Goal: Task Accomplishment & Management: Manage account settings

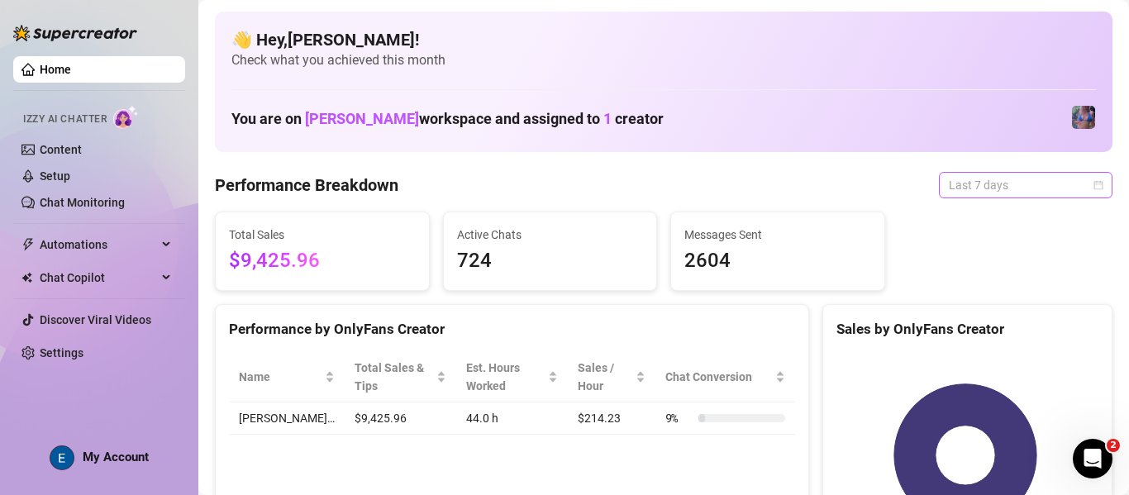
click at [412, 182] on span "Last 7 days" at bounding box center [1026, 185] width 154 height 25
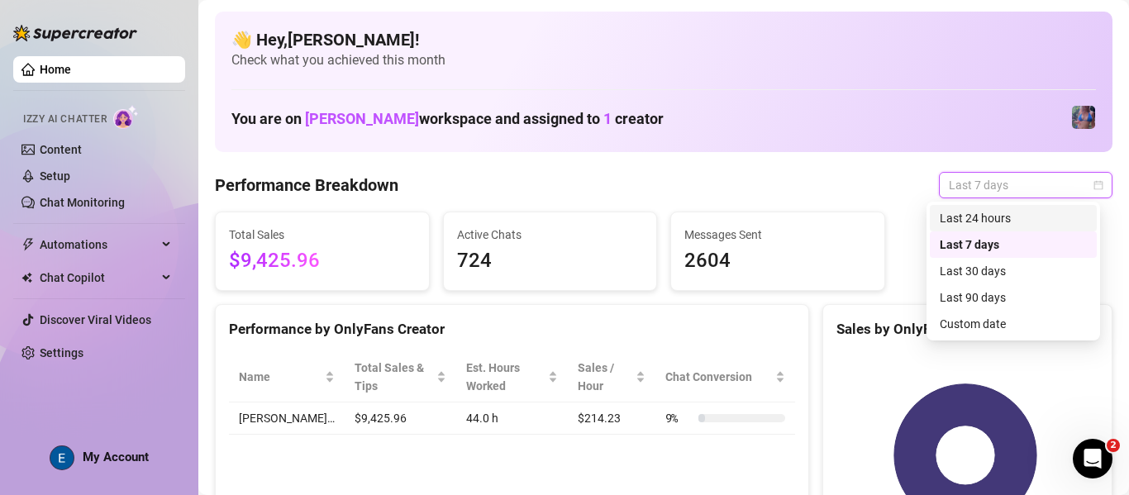
click at [412, 226] on div "Last 24 hours" at bounding box center [1013, 218] width 147 height 18
click at [412, 226] on div "Total Sales $9,425.96 Active Chats 724 Messages Sent 2604" at bounding box center [663, 251] width 911 height 79
click at [412, 195] on span "Last 24 hours" at bounding box center [1026, 185] width 154 height 25
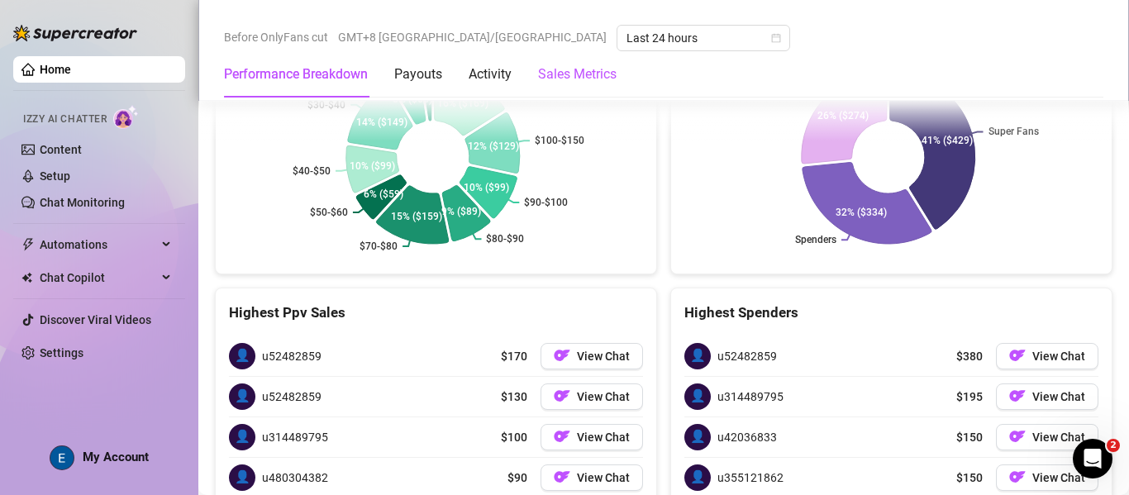
click at [412, 75] on Metrics "Sales Metrics" at bounding box center [577, 74] width 79 height 20
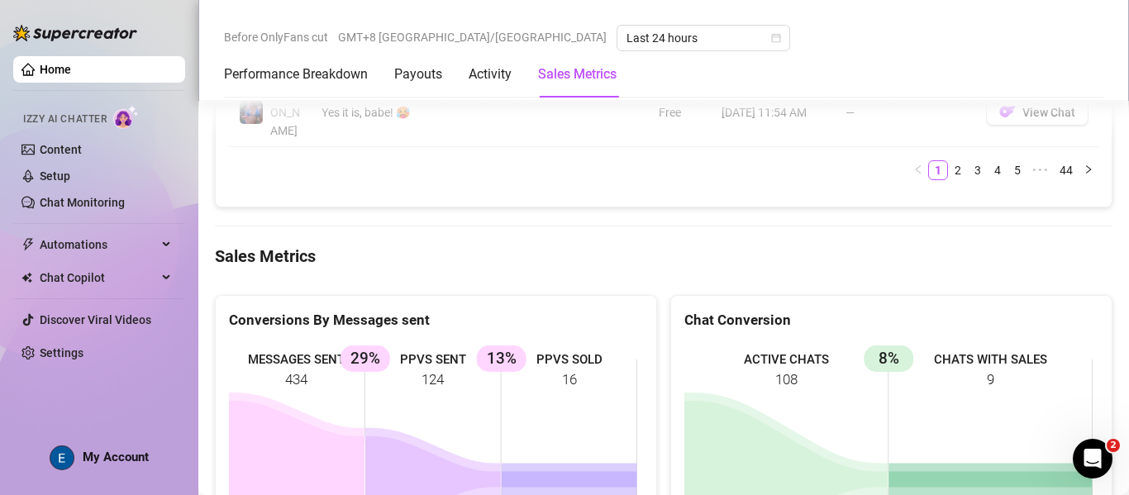
scroll to position [2227, 0]
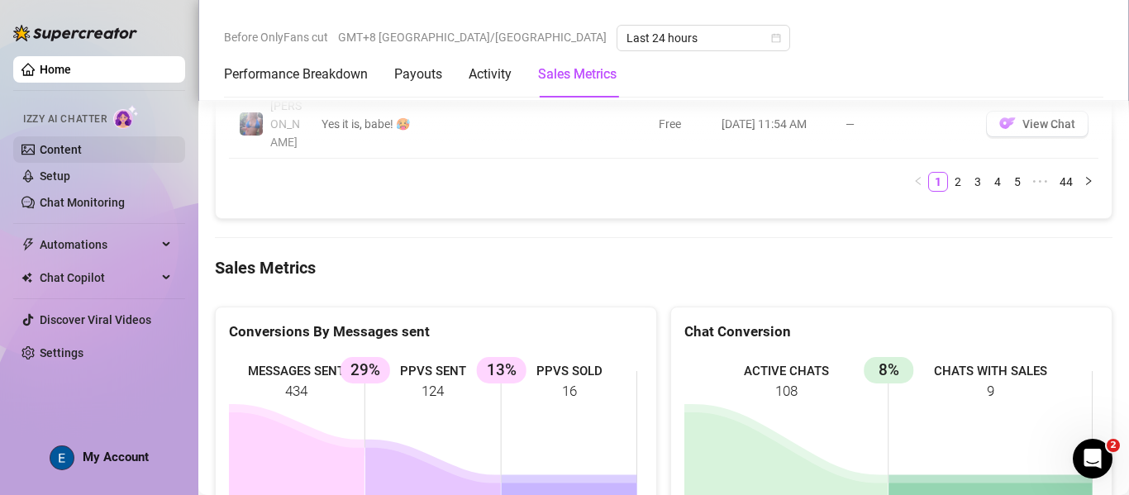
drag, startPoint x: 97, startPoint y: 155, endPoint x: 111, endPoint y: 142, distance: 18.7
click at [82, 155] on link "Content" at bounding box center [61, 149] width 42 height 13
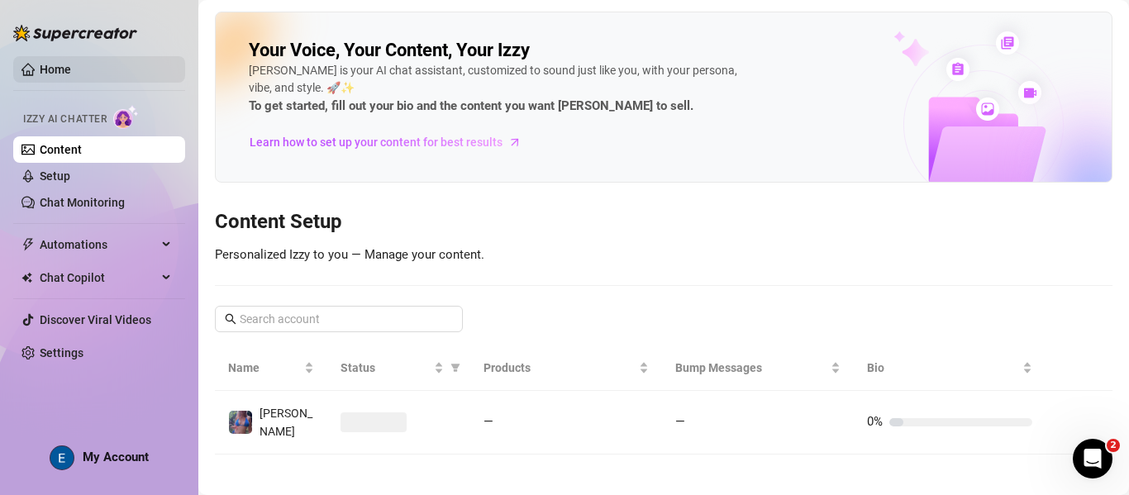
click at [71, 71] on link "Home" at bounding box center [55, 69] width 31 height 13
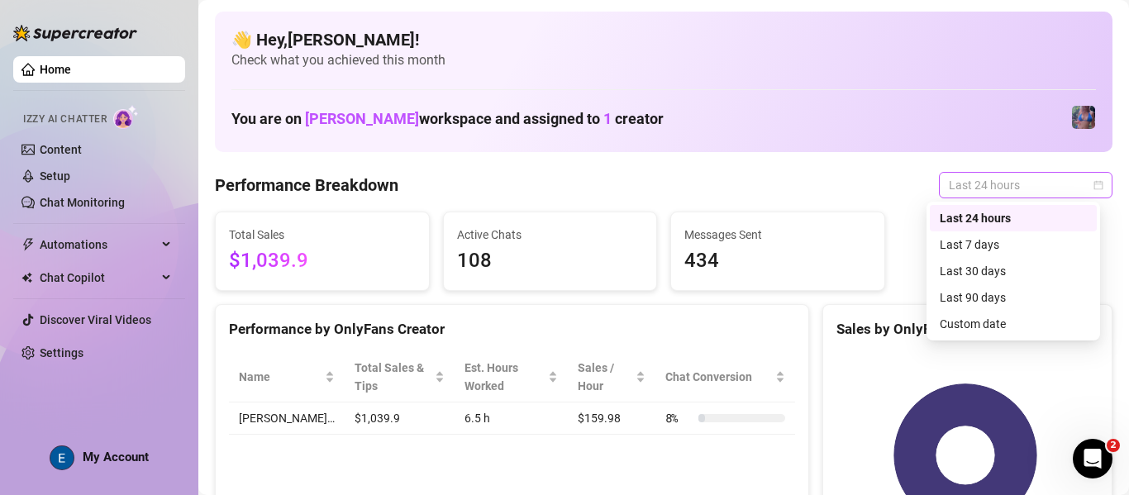
click at [412, 192] on span "Last 24 hours" at bounding box center [1026, 185] width 154 height 25
click at [412, 303] on div "Last 90 days" at bounding box center [1013, 297] width 147 height 18
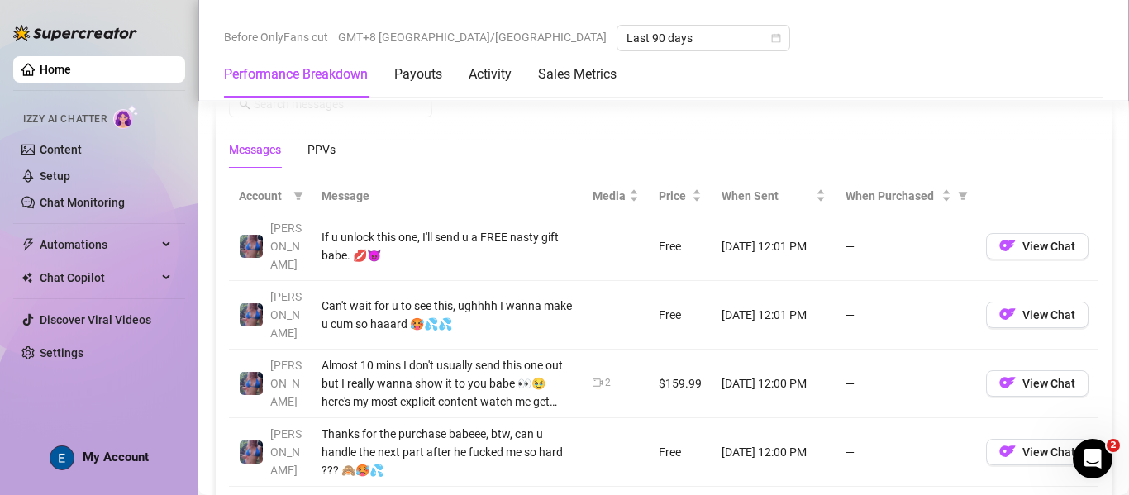
scroll to position [992, 0]
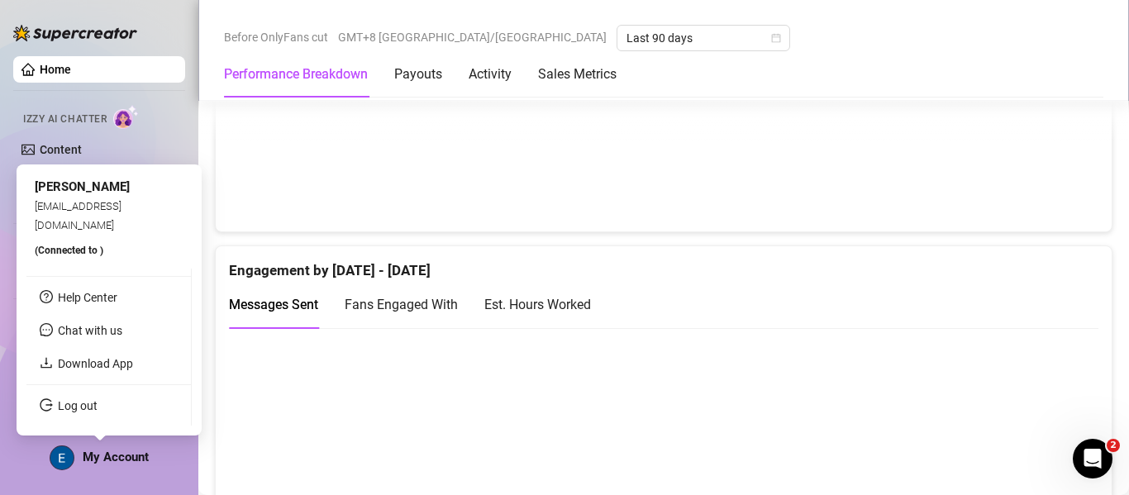
click at [117, 458] on span "My Account" at bounding box center [116, 457] width 66 height 15
click at [98, 399] on link "Log out" at bounding box center [78, 405] width 40 height 13
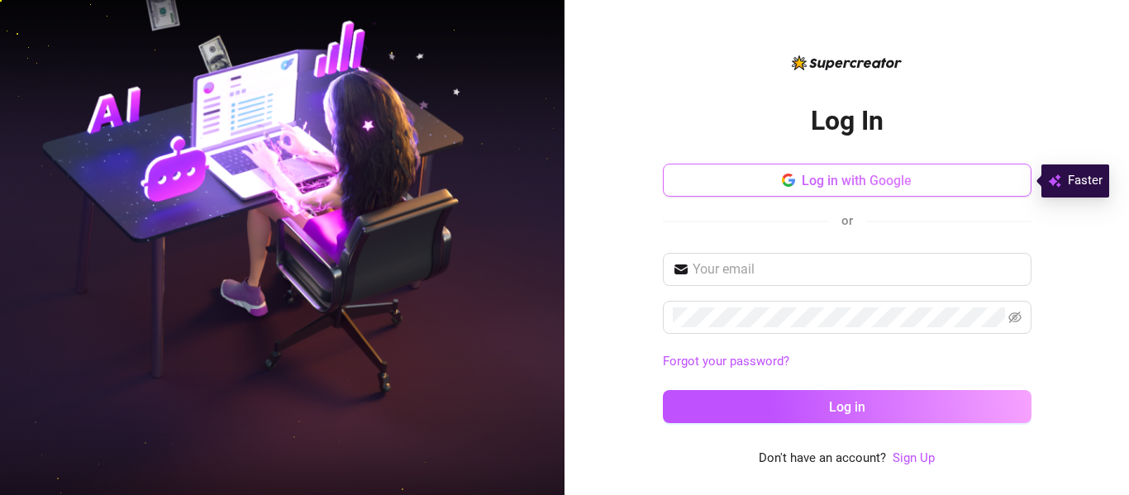
click at [412, 185] on button "Log in with Google" at bounding box center [847, 180] width 369 height 33
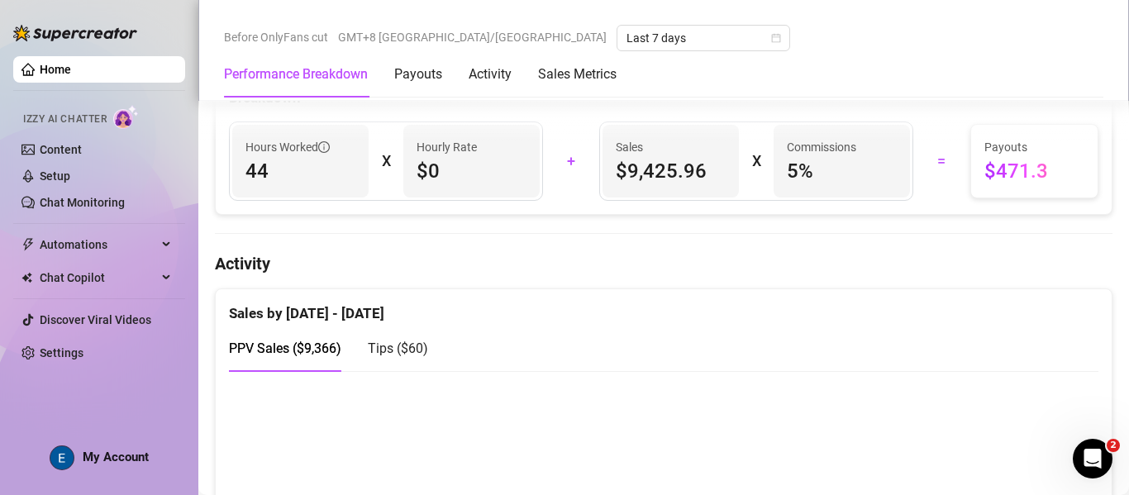
scroll to position [827, 0]
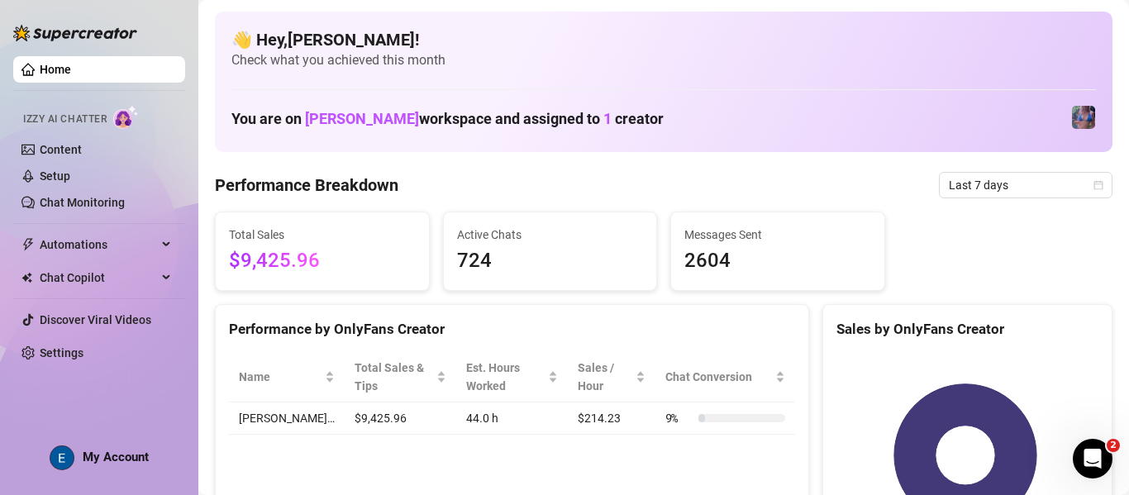
click at [143, 457] on span "My Account" at bounding box center [116, 457] width 66 height 15
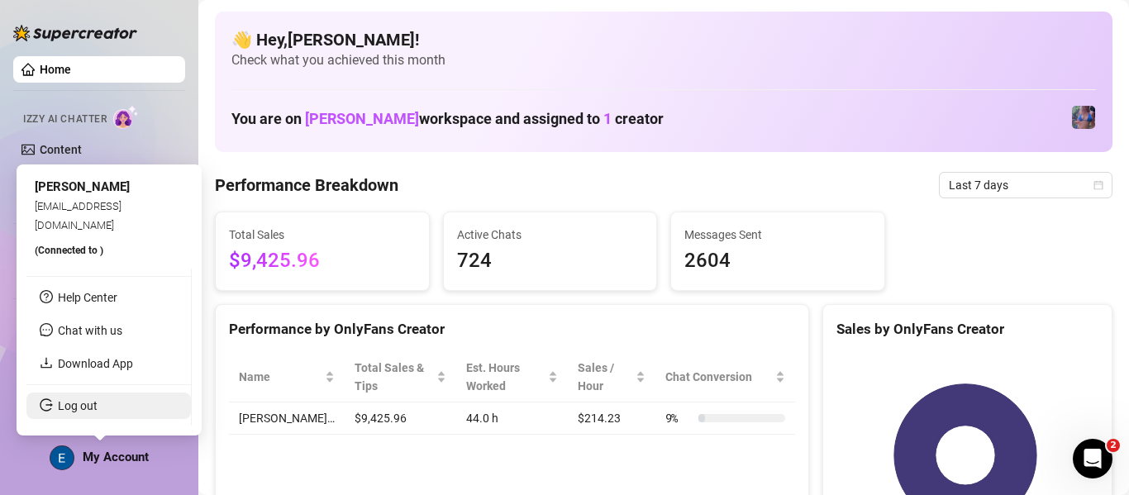
click at [91, 403] on link "Log out" at bounding box center [78, 405] width 40 height 13
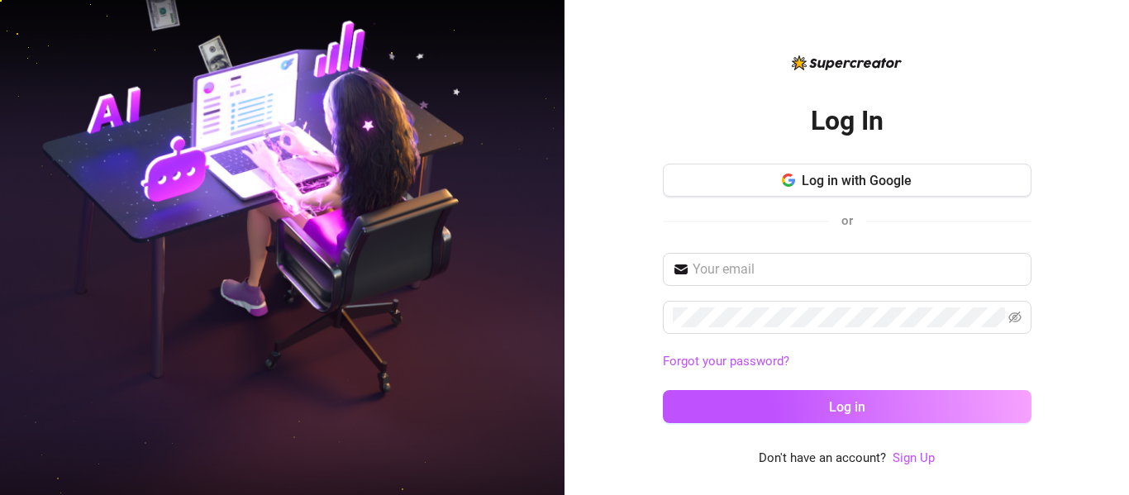
click at [814, 200] on div "Log in with Google or" at bounding box center [847, 204] width 369 height 81
click at [872, 194] on button "Log in with Google" at bounding box center [847, 180] width 369 height 33
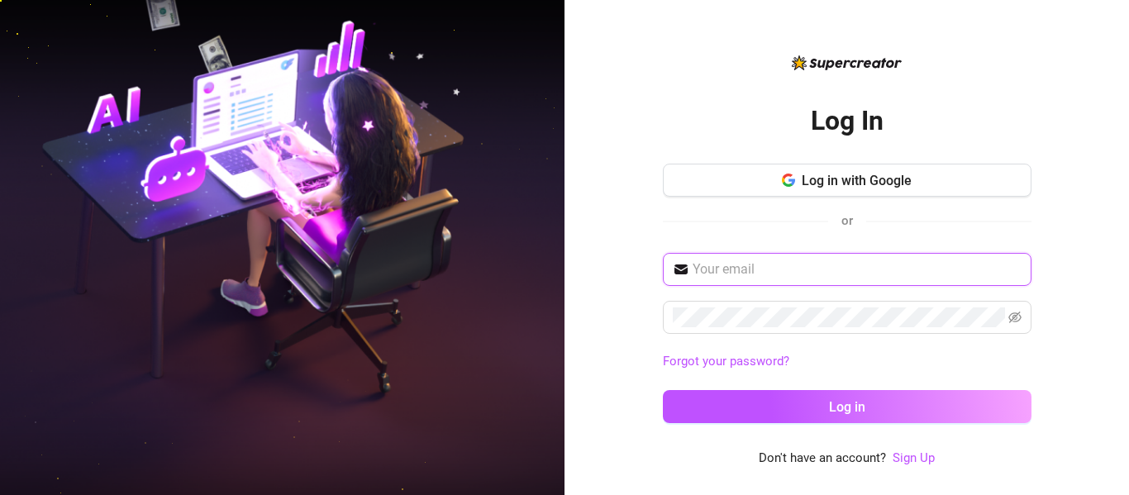
click at [857, 274] on input "text" at bounding box center [857, 270] width 329 height 20
type input "V"
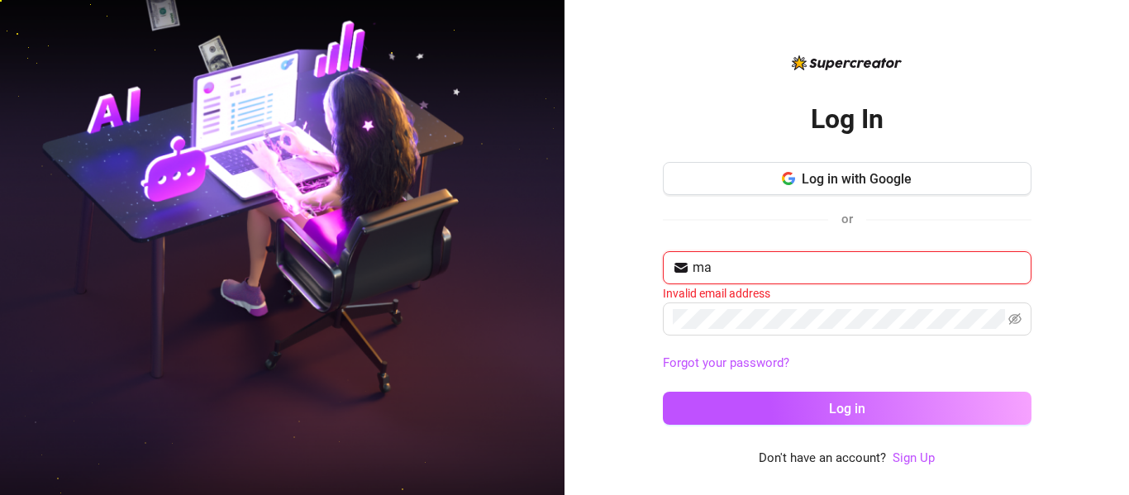
type input "mattrix.vallejo@gmail.com"
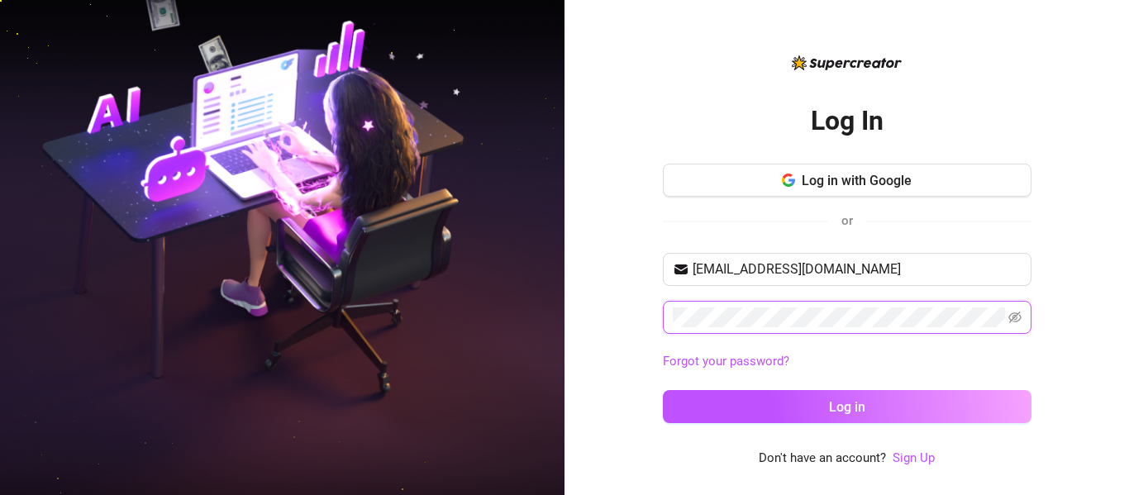
click at [663, 390] on button "Log in" at bounding box center [847, 406] width 369 height 33
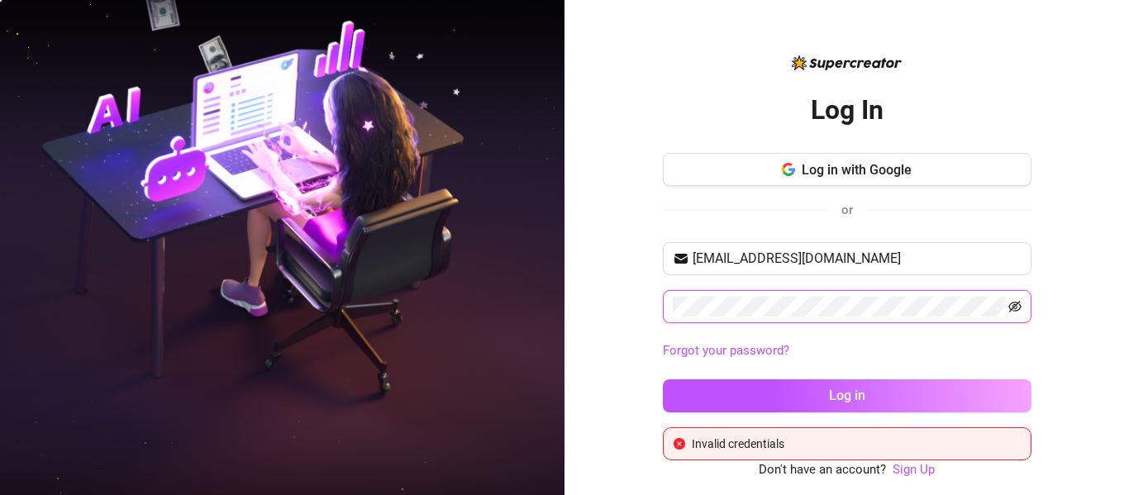
click at [1013, 310] on icon "eye-invisible" at bounding box center [1014, 306] width 13 height 13
click at [663, 379] on button "Log in" at bounding box center [847, 395] width 369 height 33
